Goal: Task Accomplishment & Management: Complete application form

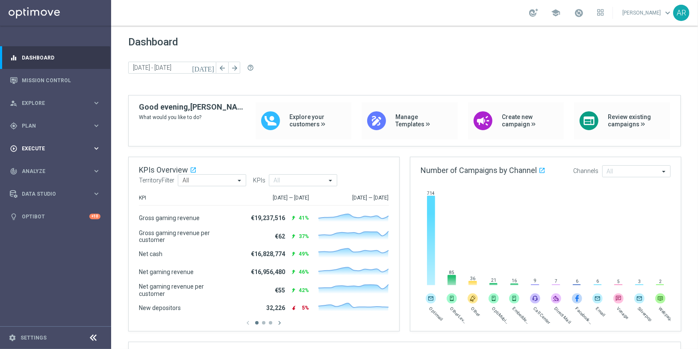
click at [41, 148] on span "Execute" at bounding box center [57, 148] width 71 height 5
click at [47, 166] on link "Campaign Builder" at bounding box center [55, 166] width 67 height 7
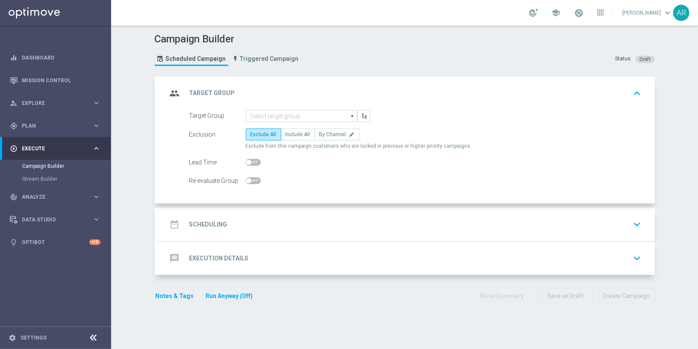
click at [168, 149] on div "Target Group arrow_drop_down Show Selected 0 of NaN SE_OB_RNB_M1" at bounding box center [406, 157] width 498 height 94
click at [274, 115] on input at bounding box center [302, 116] width 112 height 12
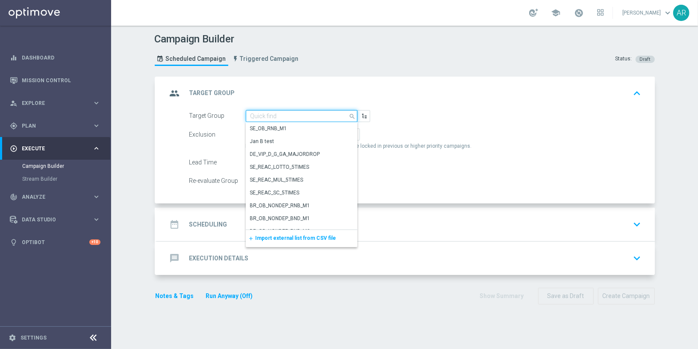
paste input "BR_CAS__GLOBALG_DEPOSITERS__NVIP_EMA_TAC_GM"
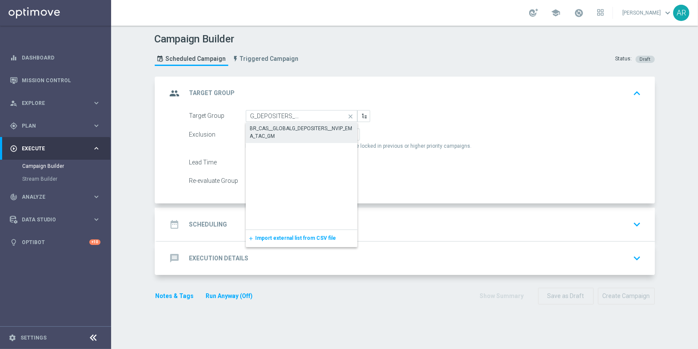
click at [286, 124] on div "BR_CAS__GLOBALG_DEPOSITERS__NVIP_EMA_TAC_GM" at bounding box center [301, 131] width 103 height 15
type input "BR_CAS__GLOBALG_DEPOSITERS__NVIP_EMA_TAC_GM"
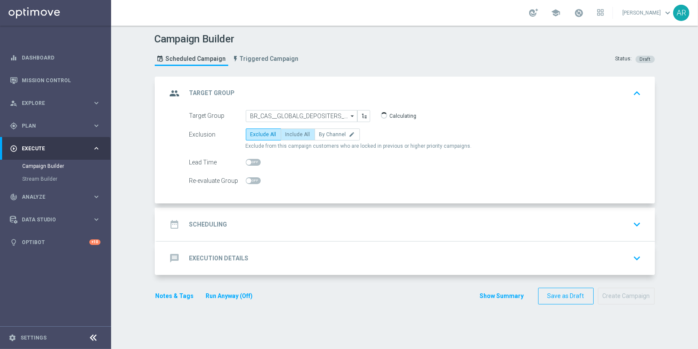
click at [293, 133] on span "Include All" at bounding box center [298, 134] width 25 height 6
click at [291, 133] on input "Include All" at bounding box center [289, 136] width 6 height 6
radio input "true"
click at [238, 229] on div "date_range Scheduling keyboard_arrow_down" at bounding box center [406, 224] width 478 height 16
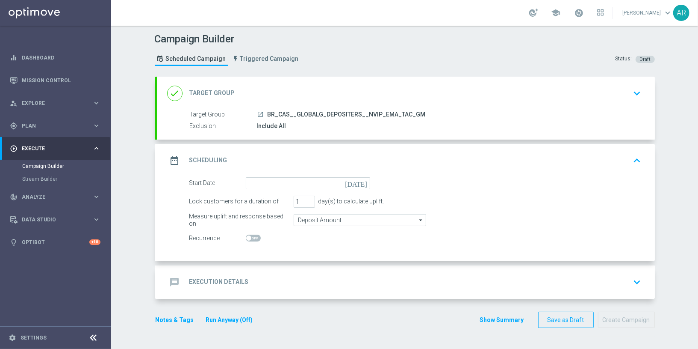
click at [363, 181] on icon "[DATE]" at bounding box center [357, 181] width 25 height 9
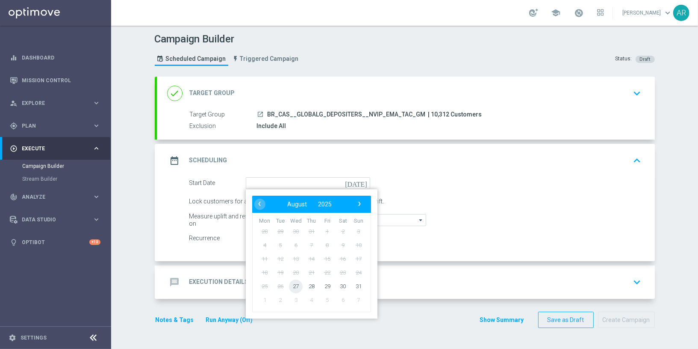
click at [296, 285] on span "27" at bounding box center [296, 286] width 14 height 14
type input "[DATE]"
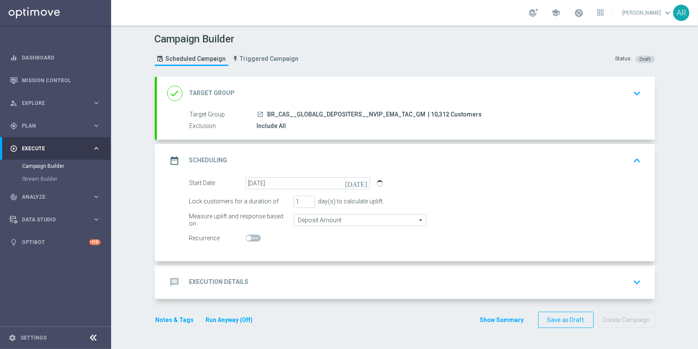
click at [255, 281] on div "message Execution Details keyboard_arrow_down" at bounding box center [406, 282] width 478 height 16
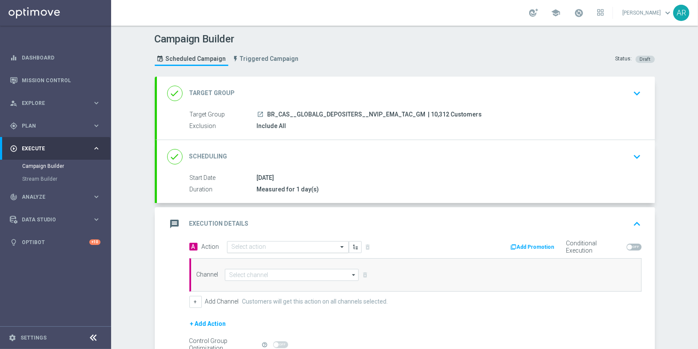
click at [254, 245] on input "text" at bounding box center [279, 246] width 95 height 7
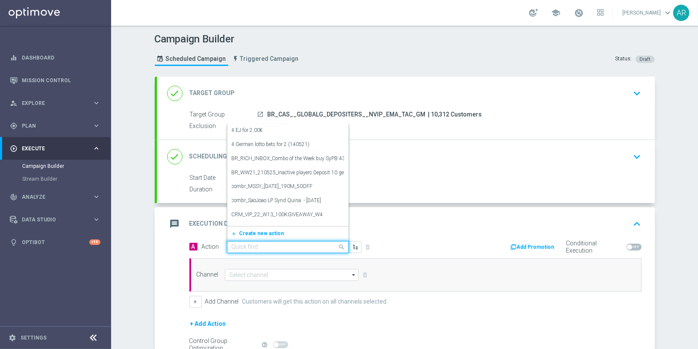
paste input "BR_CAS__GG_STAKEFENIXS__NVIP_EMA_TAC_GM_AUG"
type input "BR_CAS__GG_STAKEFENIXS__NVIP_EMA_TAC_GM_AUG"
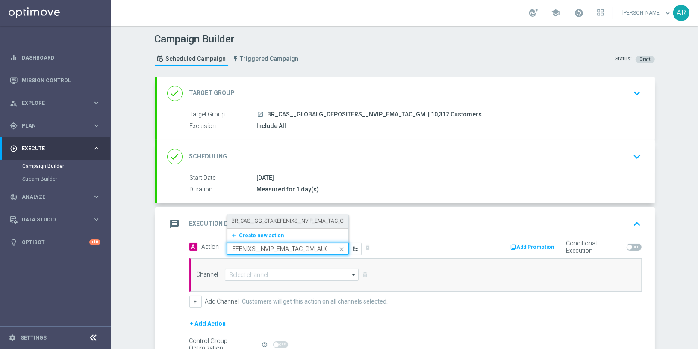
click at [272, 219] on label "BR_CAS__GG_STAKEFENIXS__NVIP_EMA_TAC_GM_AUG" at bounding box center [297, 220] width 130 height 7
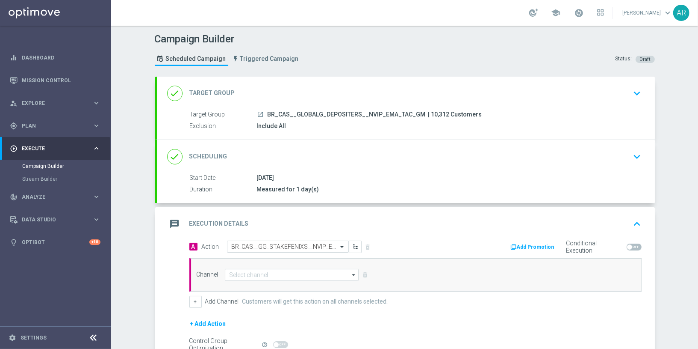
scroll to position [0, 0]
click at [276, 272] on input at bounding box center [292, 275] width 134 height 12
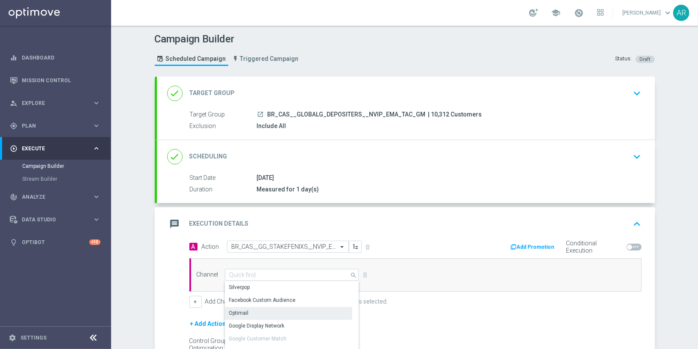
click at [273, 309] on div "Optimail" at bounding box center [289, 313] width 128 height 12
type input "Optimail"
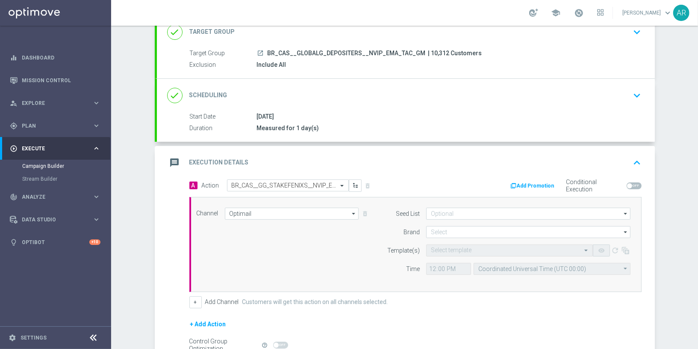
scroll to position [63, 0]
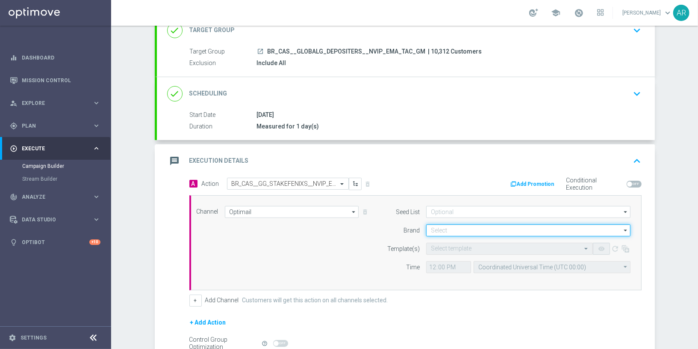
click at [450, 229] on input at bounding box center [528, 230] width 204 height 12
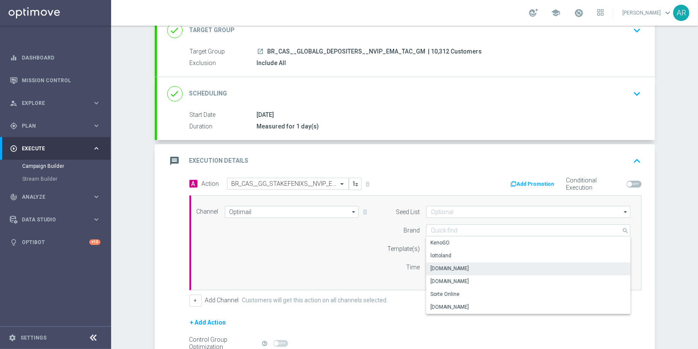
click at [485, 267] on div "[DOMAIN_NAME]" at bounding box center [528, 268] width 205 height 12
type input "[DOMAIN_NAME]"
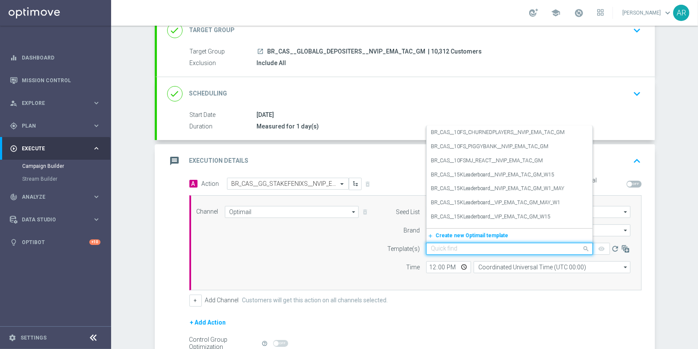
click at [448, 250] on div "Quick find" at bounding box center [509, 249] width 167 height 12
paste input "BR_CAS__GG_STAKEFENIXS__NVIP_EMA_TAC_GM_AUG"
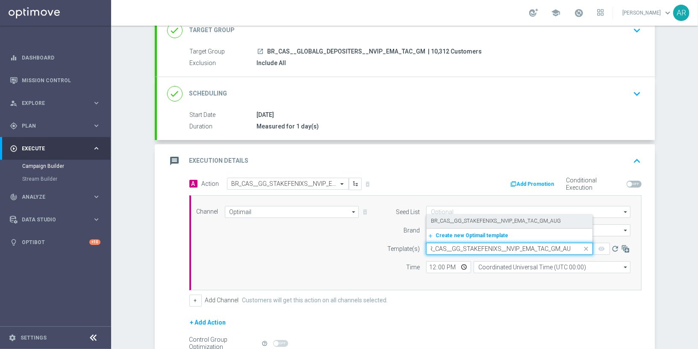
click at [476, 218] on label "BR_CAS__GG_STAKEFENIXS__NVIP_EMA_TAC_GM_AUG" at bounding box center [496, 220] width 130 height 7
type input "BR_CAS__GG_STAKEFENIXS__NVIP_EMA_TAC_GM_AUG"
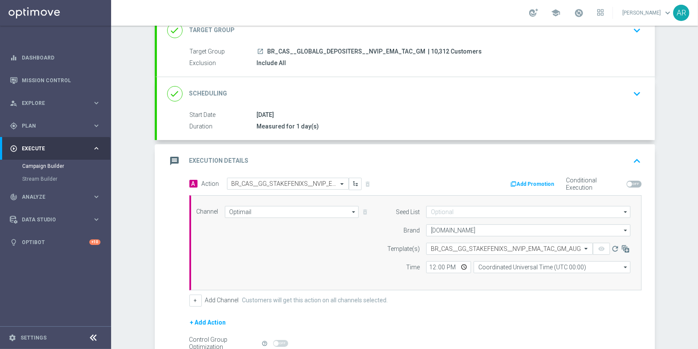
scroll to position [0, 0]
click at [506, 266] on input "Coordinated Universal Time (UTC 00:00)" at bounding box center [552, 267] width 157 height 12
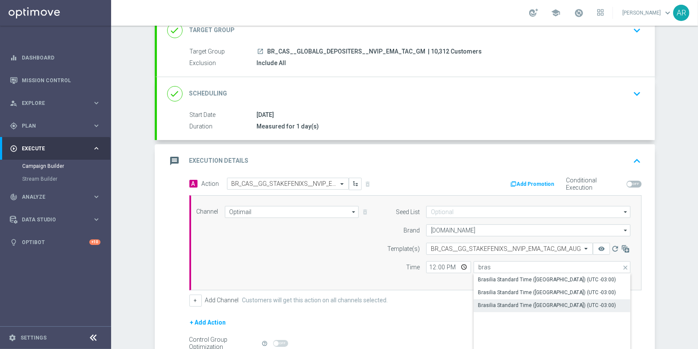
click at [547, 304] on div "Brasilia Standard Time ([GEOGRAPHIC_DATA]) (UTC -03:00)" at bounding box center [547, 305] width 138 height 8
type input "Brasilia Standard Time ([GEOGRAPHIC_DATA]) (UTC -03:00)"
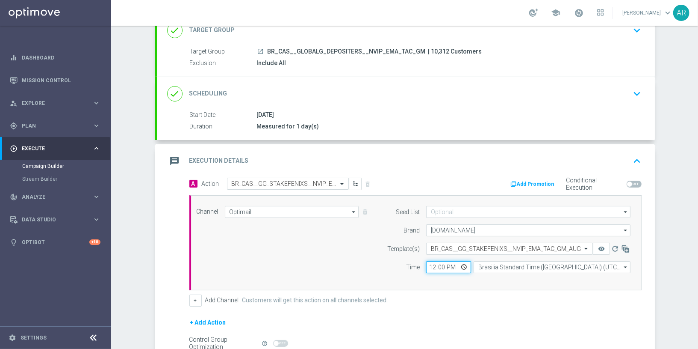
click at [464, 265] on input "12:00" at bounding box center [448, 267] width 45 height 12
click at [466, 264] on input "12:00" at bounding box center [448, 267] width 45 height 12
type input "13:00"
click at [312, 256] on div "Channel Optimail Optimail arrow_drop_down Show Selected 1 of 26 Silverpop" at bounding box center [413, 243] width 447 height 74
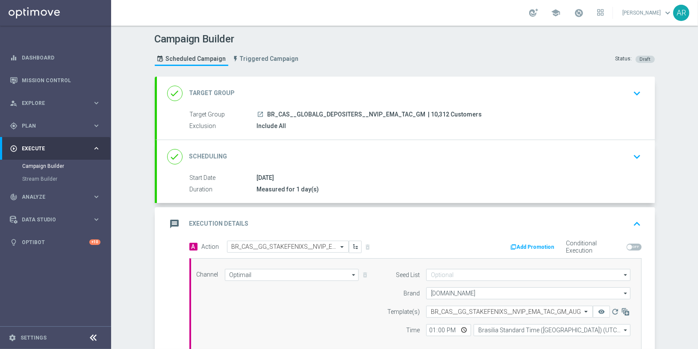
scroll to position [152, 0]
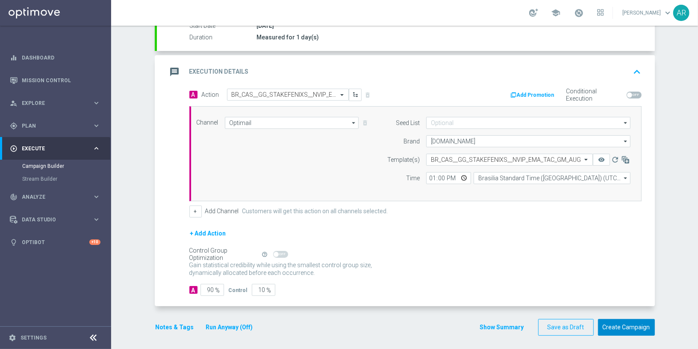
click at [624, 323] on button "Create Campaign" at bounding box center [626, 327] width 57 height 17
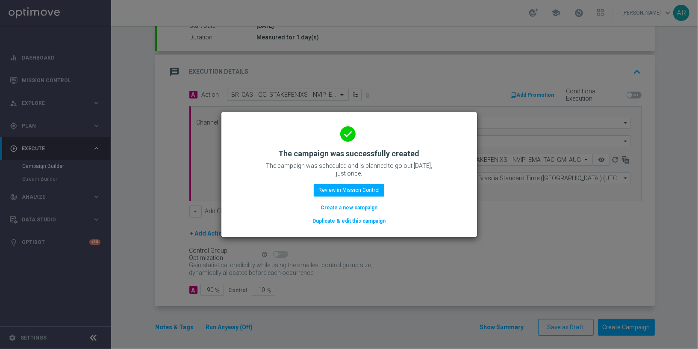
click at [337, 206] on button "Create a new campaign" at bounding box center [349, 207] width 59 height 9
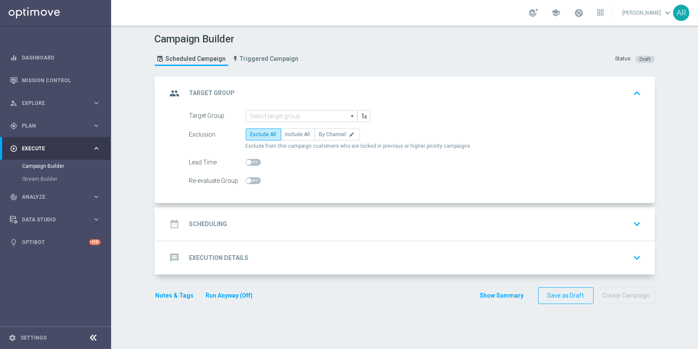
scroll to position [0, 0]
click at [259, 114] on input at bounding box center [302, 116] width 112 height 12
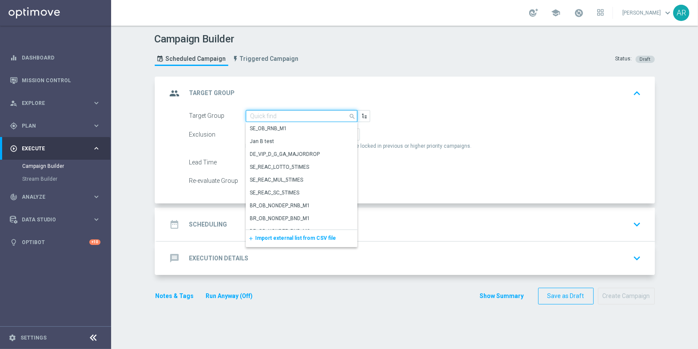
paste input "BR_CAS__ACTIVEDEPOSITERS__NVIP_EMA_TAC_GM"
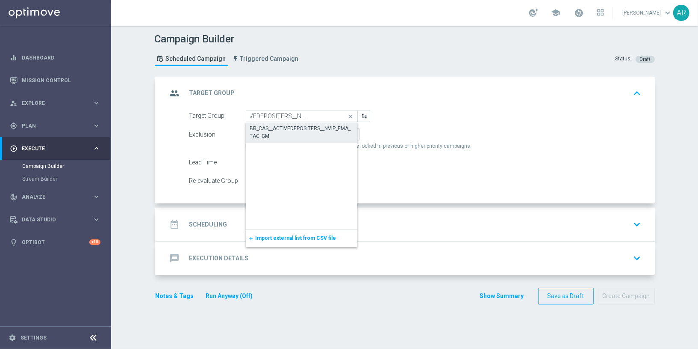
click at [286, 130] on div "BR_CAS__ACTIVEDEPOSITERS__NVIP_EMA_TAC_GM" at bounding box center [301, 131] width 103 height 15
type input "BR_CAS__ACTIVEDEPOSITERS__NVIP_EMA_TAC_GM"
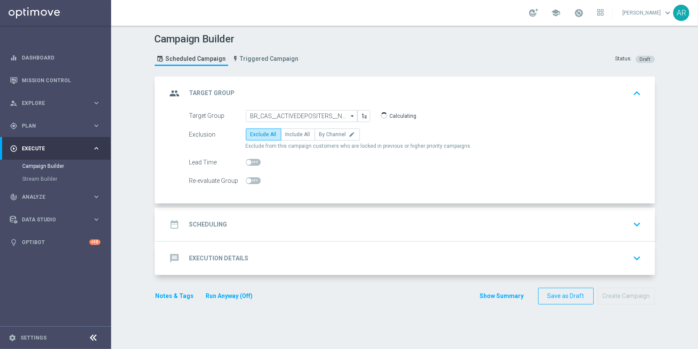
click at [286, 131] on span "Include All" at bounding box center [298, 134] width 25 height 6
click at [286, 133] on input "Include All" at bounding box center [289, 136] width 6 height 6
radio input "true"
click at [246, 226] on div "date_range Scheduling keyboard_arrow_down" at bounding box center [406, 224] width 478 height 16
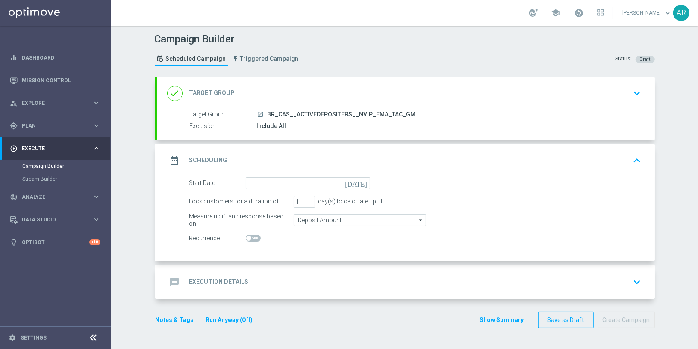
click at [365, 182] on icon "[DATE]" at bounding box center [357, 181] width 25 height 9
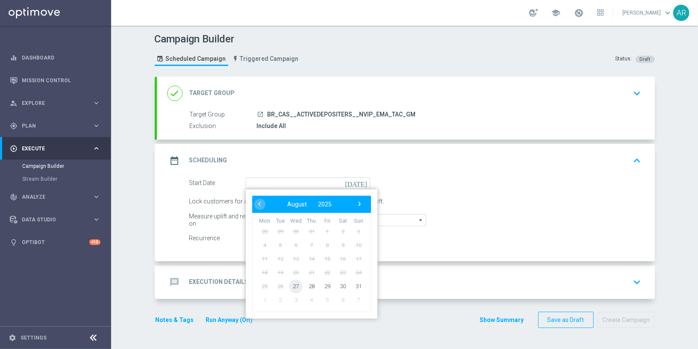
click at [295, 284] on span "27" at bounding box center [296, 286] width 14 height 14
type input "[DATE]"
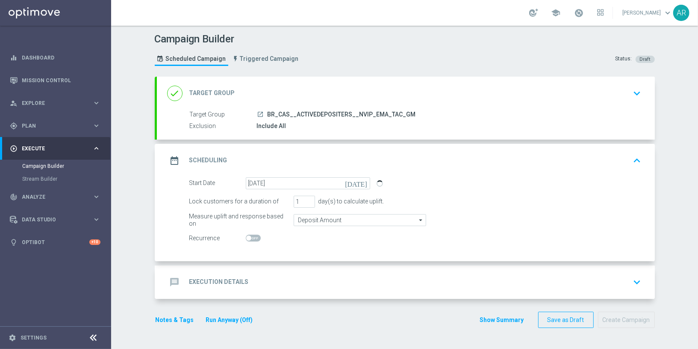
click at [263, 281] on div "message Execution Details keyboard_arrow_down" at bounding box center [406, 282] width 478 height 16
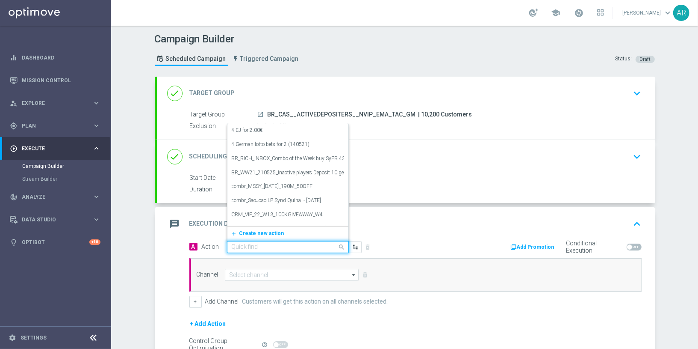
click at [257, 246] on input "text" at bounding box center [279, 246] width 95 height 7
paste input "BR_CAS_GOM_FLOATINGD_AUG_NVIP_EMA_TAC_GM"
type input "BR_CAS_GOM_FLOATINGD_AUG_NVIP_EMA_TAC_GM"
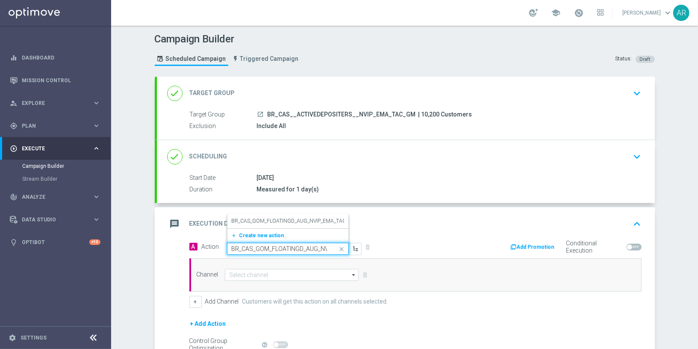
scroll to position [0, 45]
click at [243, 219] on label "BR_CAS_GOM_FLOATINGD_AUG_NVIP_EMA_TAC_GM" at bounding box center [294, 220] width 125 height 7
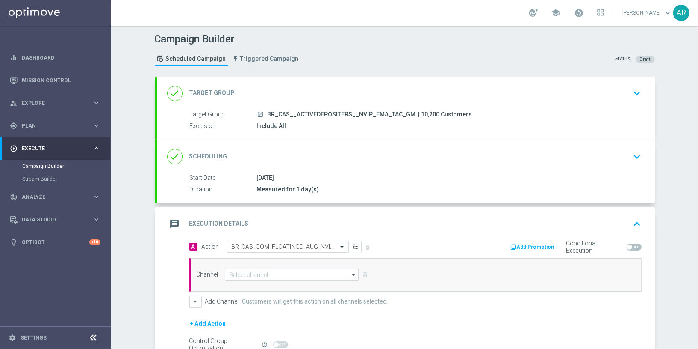
scroll to position [0, 0]
click at [274, 269] on input at bounding box center [292, 275] width 134 height 12
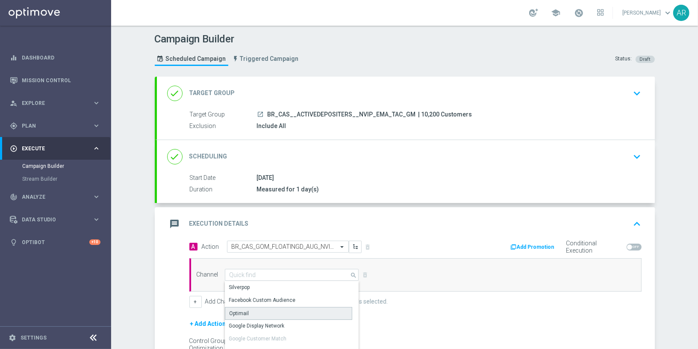
click at [278, 309] on div "Optimail" at bounding box center [289, 313] width 128 height 13
type input "Optimail"
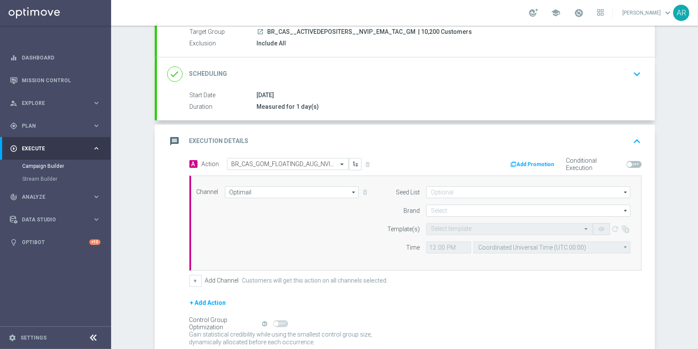
scroll to position [84, 0]
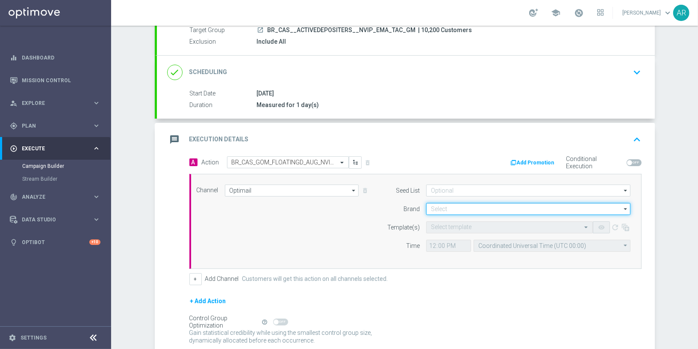
click at [476, 204] on input at bounding box center [528, 209] width 204 height 12
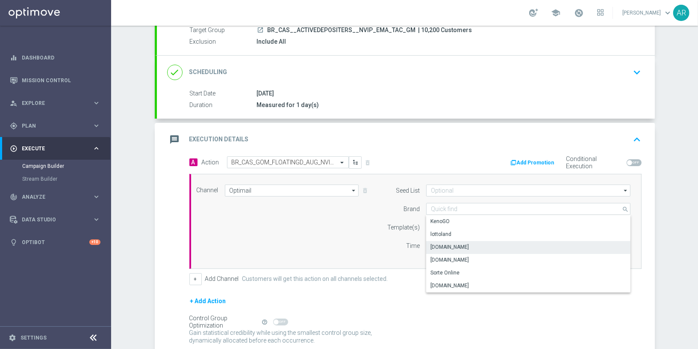
click at [490, 242] on div "[DOMAIN_NAME]" at bounding box center [528, 247] width 205 height 12
type input "[DOMAIN_NAME]"
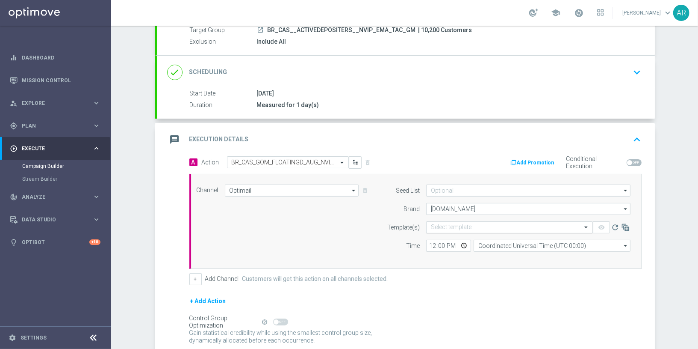
click at [454, 227] on input "text" at bounding box center [501, 227] width 140 height 7
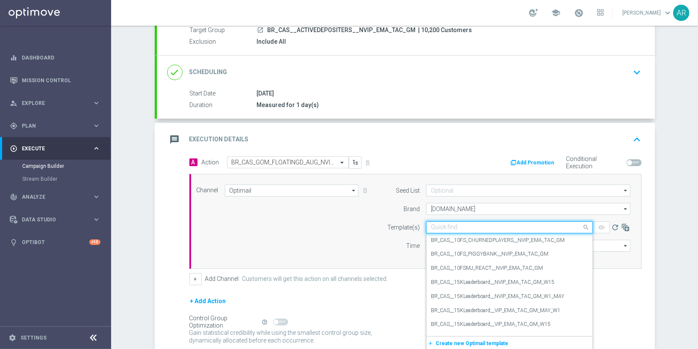
paste input "BR_CAS_GOM_FLOATINGD_AUG_NVIP_EMA_TAC_GM"
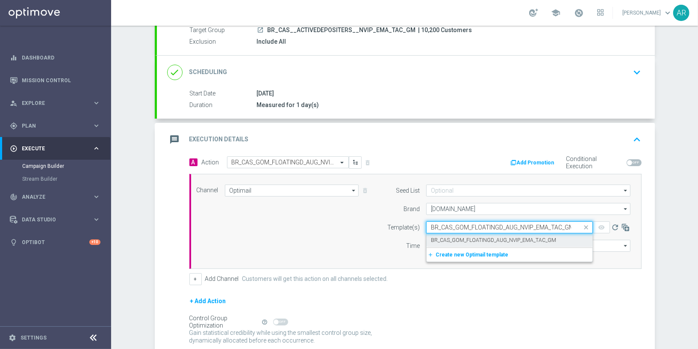
click at [488, 237] on label "BR_CAS_GOM_FLOATINGD_AUG_NVIP_EMA_TAC_GM" at bounding box center [493, 240] width 125 height 7
type input "BR_CAS_GOM_FLOATINGD_AUG_NVIP_EMA_TAC_GM"
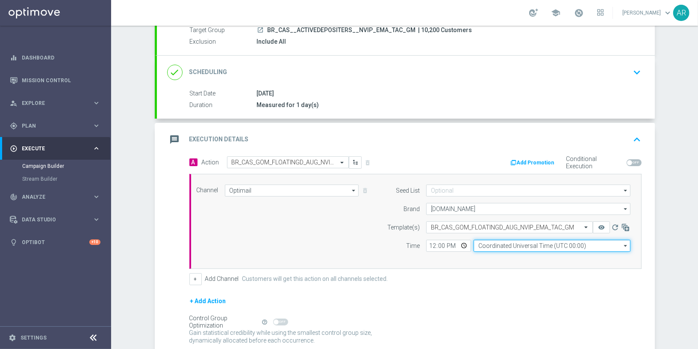
click at [489, 243] on input "Coordinated Universal Time (UTC 00:00)" at bounding box center [552, 246] width 157 height 12
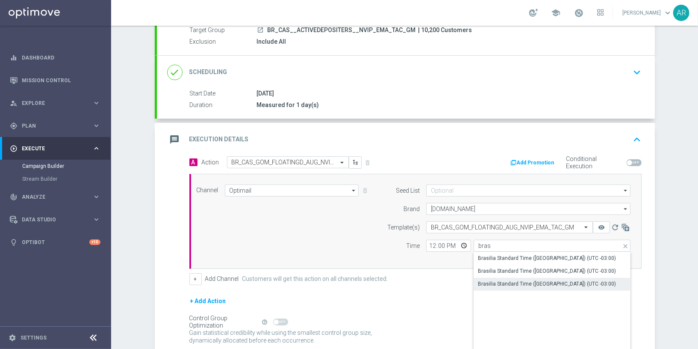
click at [556, 284] on div "Brasilia Standard Time ([GEOGRAPHIC_DATA]) (UTC -03:00)" at bounding box center [547, 284] width 138 height 8
type input "Brasilia Standard Time ([GEOGRAPHIC_DATA]) (UTC -03:00)"
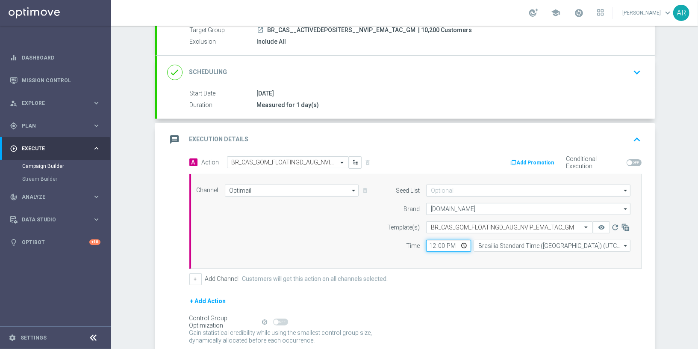
click at [462, 244] on input "12:00" at bounding box center [448, 246] width 45 height 12
type input "13:00"
click at [321, 228] on div "Channel Optimail Optimail arrow_drop_down Show Selected 1 of 26 Silverpop" at bounding box center [413, 221] width 447 height 74
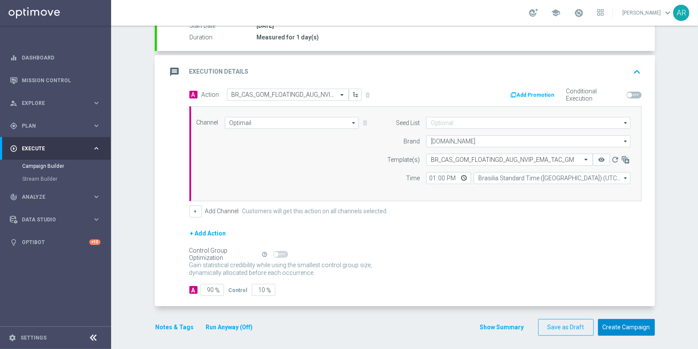
click at [629, 323] on button "Create Campaign" at bounding box center [626, 327] width 57 height 17
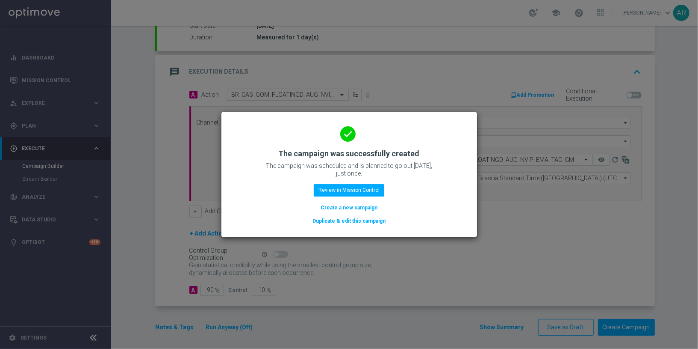
click at [337, 206] on button "Create a new campaign" at bounding box center [349, 207] width 59 height 9
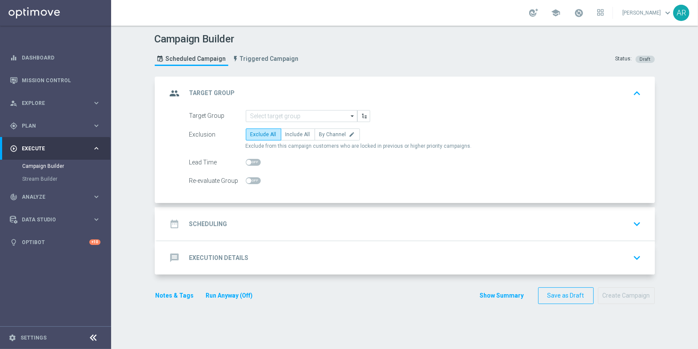
scroll to position [0, 0]
